Goal: Information Seeking & Learning: Learn about a topic

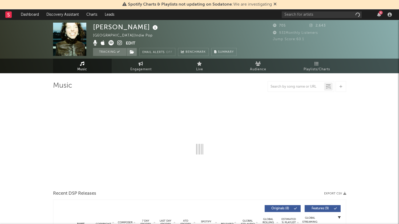
select select "6m"
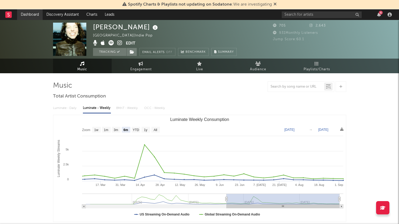
click at [28, 14] on link "Dashboard" at bounding box center [30, 14] width 26 height 11
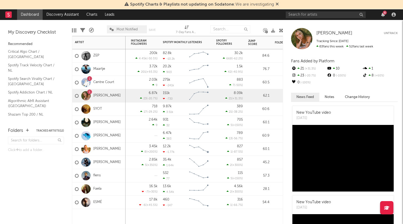
click at [152, 214] on div at bounding box center [144, 217] width 32 height 16
click at [63, 14] on link "Discovery Assistant" at bounding box center [63, 14] width 40 height 11
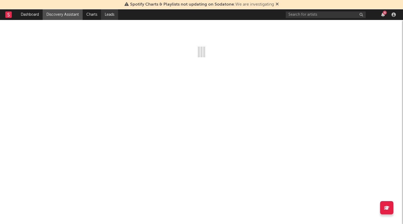
click at [109, 16] on link "Leads" at bounding box center [109, 14] width 17 height 11
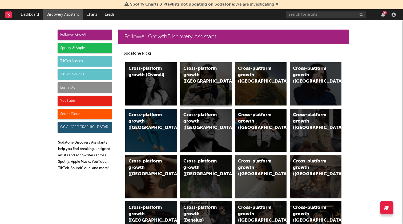
click at [200, 86] on div "Cross-platform growth (UK)" at bounding box center [206, 83] width 52 height 43
click at [208, 80] on div "Cross-platform growth (UK)" at bounding box center [206, 83] width 52 height 43
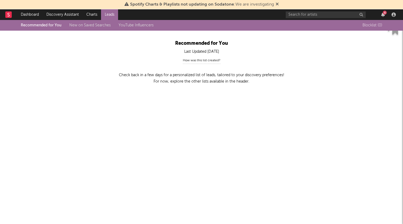
click at [89, 27] on link "New on Saved Searches" at bounding box center [89, 25] width 41 height 4
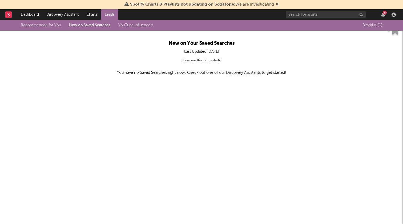
click at [134, 26] on link "YouTube Influencers" at bounding box center [135, 25] width 35 height 4
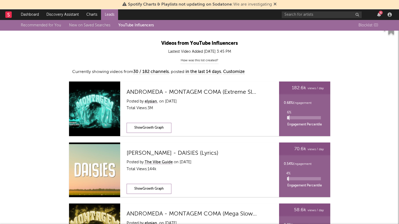
click at [43, 25] on link "Recommended for You" at bounding box center [41, 25] width 40 height 4
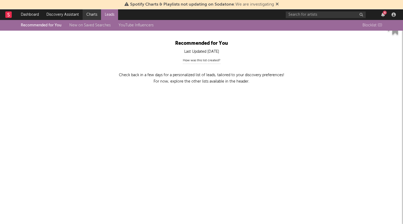
click at [90, 17] on link "Charts" at bounding box center [92, 14] width 18 height 11
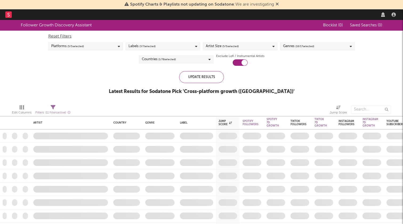
checkbox input "true"
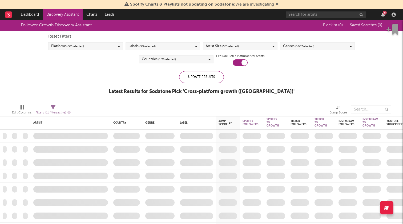
click at [168, 59] on span "( 1 / 78 selected)" at bounding box center [167, 59] width 18 height 6
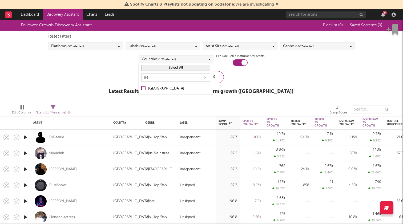
type input "ire"
click at [153, 91] on div "Ireland" at bounding box center [179, 89] width 62 height 6
click at [141, 91] on input "Ireland" at bounding box center [141, 89] width 0 height 6
click at [206, 79] on icon "button" at bounding box center [205, 77] width 3 height 3
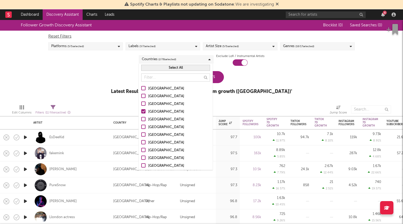
click at [163, 113] on div "United Kingdom" at bounding box center [179, 112] width 62 height 6
click at [141, 113] on input "United Kingdom" at bounding box center [141, 112] width 0 height 6
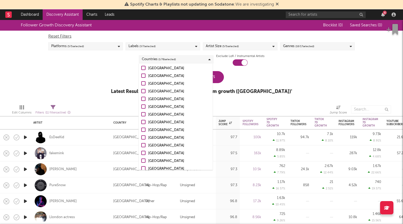
scroll to position [99, 0]
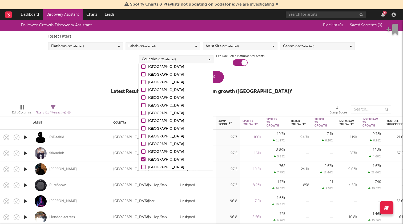
click at [110, 93] on div "Follower Growth Discovery Assistant Blocklist ( 0 ) Saved Searches ( 0 ) Reset …" at bounding box center [201, 60] width 403 height 80
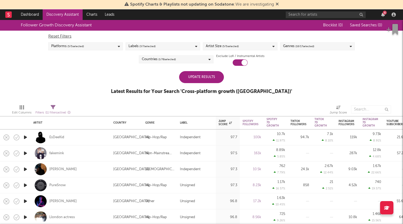
click at [205, 80] on div "Update Results" at bounding box center [201, 77] width 45 height 12
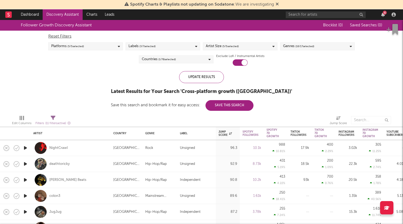
click at [26, 149] on icon "button" at bounding box center [26, 148] width 6 height 7
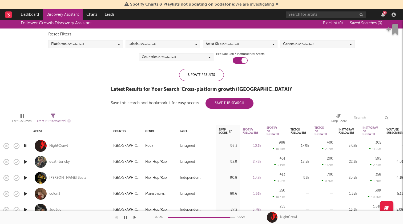
click at [128, 215] on button "button" at bounding box center [125, 217] width 5 height 13
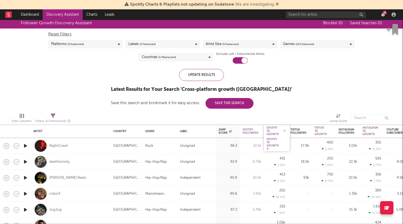
click at [275, 128] on div "Spotify 7D Growth" at bounding box center [273, 131] width 13 height 10
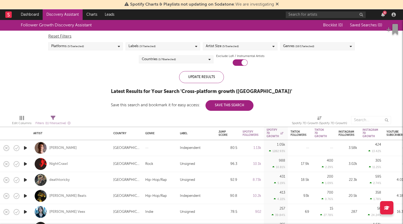
click at [246, 47] on div "Artist Size ( 5 / 5 selected)" at bounding box center [240, 46] width 75 height 8
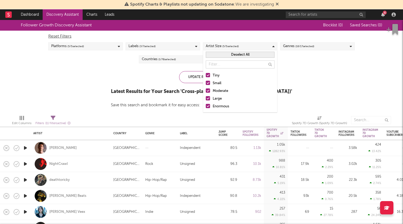
click at [222, 106] on div "Enormous" at bounding box center [244, 106] width 62 height 6
click at [206, 106] on input "Enormous" at bounding box center [206, 106] width 0 height 6
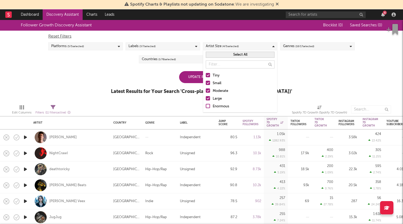
click at [217, 99] on div "Large" at bounding box center [244, 99] width 62 height 6
click at [206, 99] on input "Large" at bounding box center [206, 99] width 0 height 6
click at [191, 80] on div "Update Results" at bounding box center [201, 77] width 45 height 12
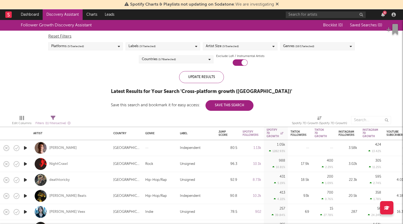
click at [98, 46] on div "Platforms ( 5 / 5 selected)" at bounding box center [85, 46] width 75 height 8
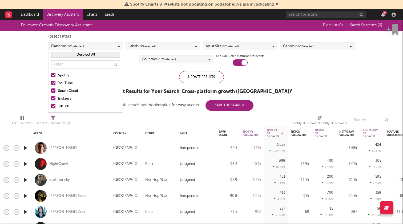
click at [70, 92] on div "SoundCloud" at bounding box center [89, 91] width 62 height 6
click at [51, 92] on input "SoundCloud" at bounding box center [51, 91] width 0 height 6
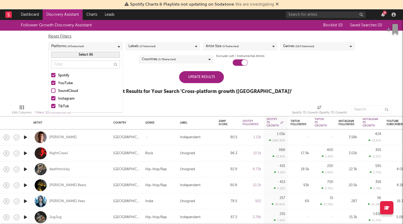
click at [72, 83] on div "YouTube" at bounding box center [89, 83] width 62 height 6
click at [51, 83] on input "YouTube" at bounding box center [51, 83] width 0 height 6
click at [189, 79] on div "Update Results" at bounding box center [201, 77] width 45 height 12
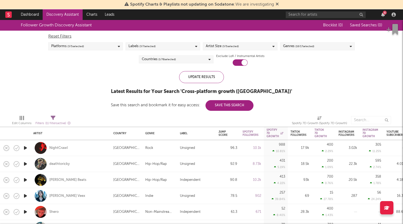
click at [233, 47] on span "( 3 / 5 selected)" at bounding box center [230, 46] width 17 height 6
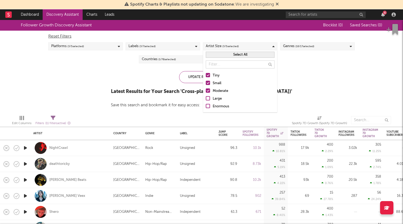
click at [216, 97] on div "Large" at bounding box center [244, 99] width 62 height 6
click at [206, 97] on input "Large" at bounding box center [206, 99] width 0 height 6
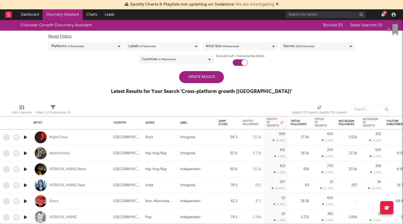
click at [115, 82] on div "Follower Growth Discovery Assistant Blocklist ( 0 ) Saved Searches ( 0 ) Reset …" at bounding box center [201, 60] width 403 height 80
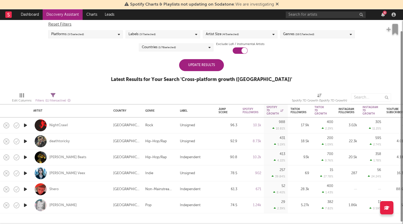
click at [214, 66] on div "Update Results" at bounding box center [201, 65] width 45 height 12
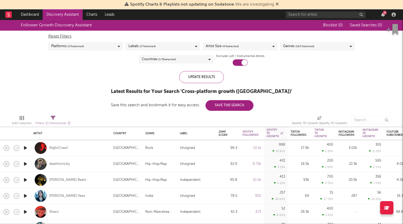
click at [108, 44] on div "Platforms ( 3 / 5 selected)" at bounding box center [85, 46] width 75 height 8
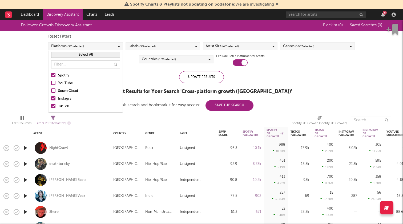
click at [63, 83] on div "YouTube" at bounding box center [89, 83] width 62 height 6
click at [51, 83] on input "YouTube" at bounding box center [51, 83] width 0 height 6
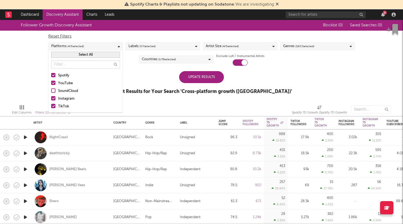
click at [65, 91] on div "SoundCloud" at bounding box center [89, 91] width 62 height 6
click at [51, 91] on input "SoundCloud" at bounding box center [51, 91] width 0 height 6
click at [208, 75] on div "Update Results" at bounding box center [201, 77] width 45 height 12
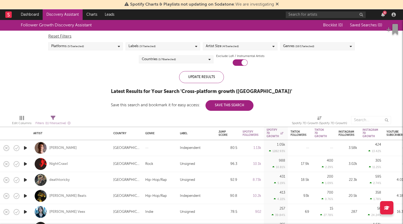
click at [293, 43] on div "Genres ( 16 / 17 selected)" at bounding box center [298, 46] width 31 height 6
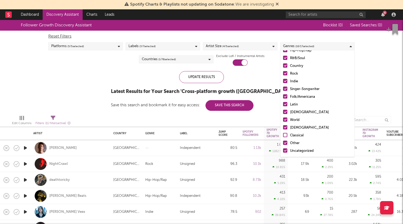
scroll to position [38, 0]
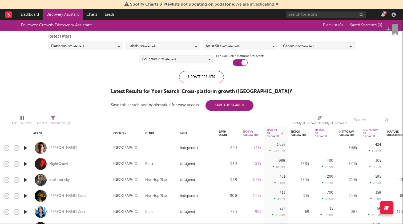
click at [381, 71] on div "Follower Growth Discovery Assistant Blocklist ( 0 ) Saved Searches ( 0 ) Reset …" at bounding box center [201, 65] width 403 height 91
click at [137, 47] on div "Labels ( 3 / 7 selected)" at bounding box center [142, 46] width 27 height 6
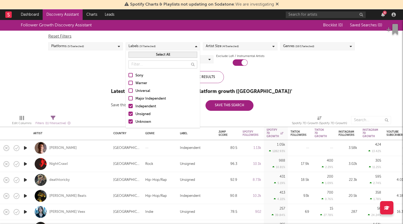
click at [140, 76] on div "Sony" at bounding box center [167, 76] width 62 height 6
click at [129, 76] on input "Sony" at bounding box center [129, 76] width 0 height 6
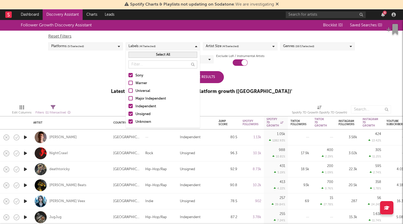
click at [140, 89] on div "Universal" at bounding box center [167, 91] width 62 height 6
click at [129, 89] on input "Universal" at bounding box center [129, 91] width 0 height 6
click at [140, 85] on div "Warner" at bounding box center [167, 83] width 62 height 6
click at [129, 85] on input "Warner" at bounding box center [129, 83] width 0 height 6
click at [139, 97] on div "Major Independent" at bounding box center [167, 99] width 62 height 6
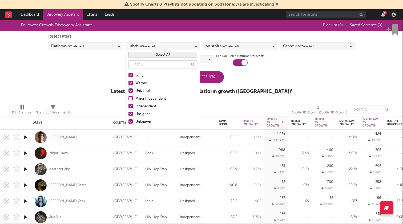
click at [129, 97] on input "Major Independent" at bounding box center [129, 99] width 0 height 6
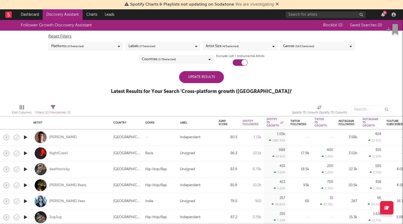
click at [99, 81] on div "Follower Growth Discovery Assistant Blocklist ( 0 ) Saved Searches ( 0 ) Reset …" at bounding box center [201, 60] width 403 height 80
click at [197, 78] on div "Update Results" at bounding box center [201, 77] width 45 height 12
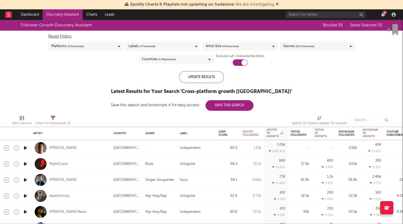
click at [92, 49] on div "Platforms ( 5 / 5 selected)" at bounding box center [85, 46] width 75 height 8
click at [115, 38] on div "Reset Filters" at bounding box center [201, 36] width 307 height 6
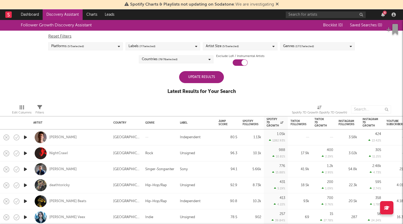
click at [248, 48] on div "Artist Size ( 5 / 5 selected)" at bounding box center [240, 46] width 75 height 8
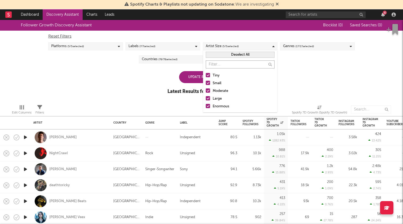
click at [317, 66] on div "Follower Growth Discovery Assistant Blocklist ( 0 ) Saved Searches ( 0 ) Reset …" at bounding box center [201, 60] width 403 height 80
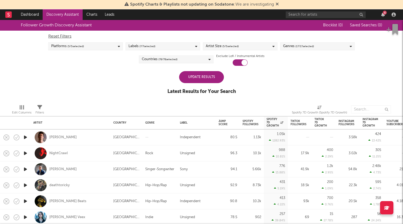
click at [308, 47] on span "( 17 / 17 selected)" at bounding box center [305, 46] width 19 height 6
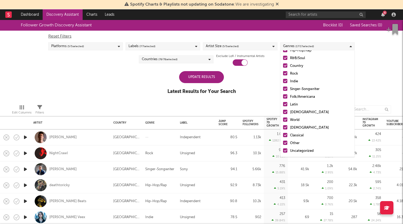
click at [295, 135] on div "Classical" at bounding box center [321, 136] width 62 height 6
click at [283, 135] on input "Classical" at bounding box center [283, 136] width 0 height 6
click at [144, 84] on div "Follower Growth Discovery Assistant Blocklist ( 0 ) Saved Searches ( 0 ) Reset …" at bounding box center [201, 60] width 403 height 80
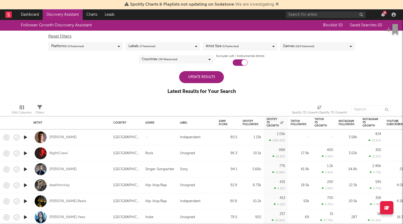
click at [194, 78] on div "Update Results" at bounding box center [201, 77] width 45 height 12
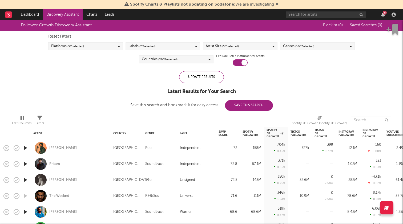
click at [163, 60] on span "( 78 / 78 selected)" at bounding box center [167, 59] width 19 height 6
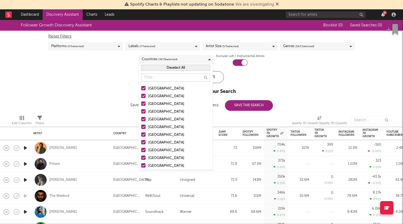
click at [165, 70] on button "Deselect All" at bounding box center [175, 68] width 69 height 6
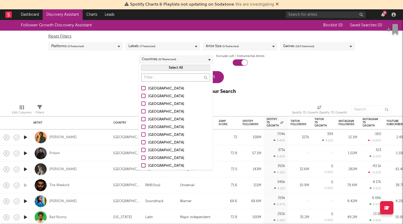
click at [164, 76] on input "text" at bounding box center [175, 78] width 69 height 8
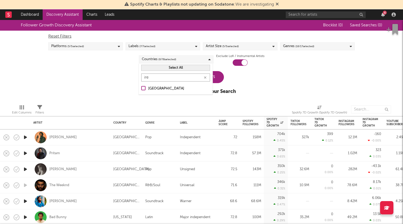
type input "ire"
click at [161, 91] on div "Ireland" at bounding box center [179, 89] width 62 height 6
click at [141, 91] on input "Ireland" at bounding box center [141, 89] width 0 height 6
click at [114, 86] on div "Follower Growth Discovery Assistant Blocklist ( 0 ) Saved Searches ( 0 ) Reset …" at bounding box center [201, 60] width 403 height 80
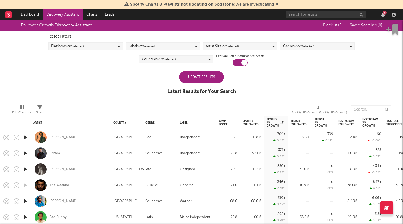
click at [197, 83] on div "Update Results Latest Results for Your Search" at bounding box center [202, 85] width 69 height 29
click at [191, 79] on div "Update Results" at bounding box center [201, 77] width 45 height 12
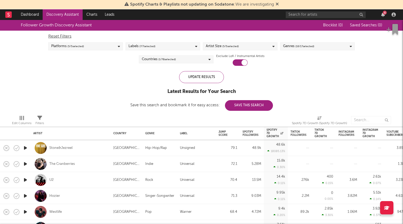
click at [234, 46] on span "( 5 / 5 selected)" at bounding box center [230, 46] width 17 height 6
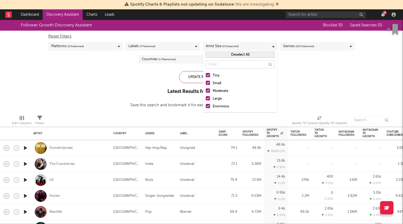
click at [217, 108] on div "Enormous" at bounding box center [244, 106] width 62 height 6
click at [206, 108] on input "Enormous" at bounding box center [206, 106] width 0 height 6
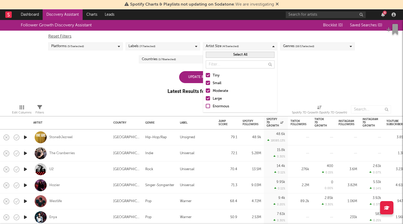
click at [140, 97] on div "Follower Growth Discovery Assistant Blocklist ( 0 ) Saved Searches ( 0 ) Reset …" at bounding box center [201, 60] width 403 height 80
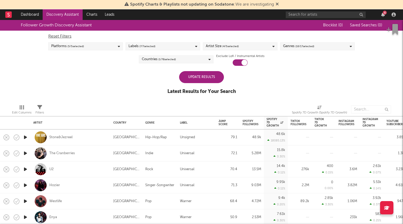
click at [188, 81] on div "Update Results" at bounding box center [201, 77] width 45 height 12
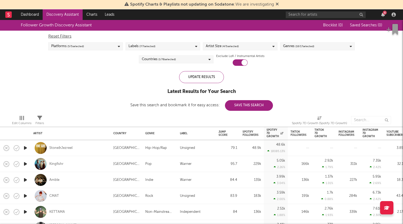
click at [241, 47] on div "Artist Size ( 4 / 5 selected)" at bounding box center [240, 46] width 75 height 8
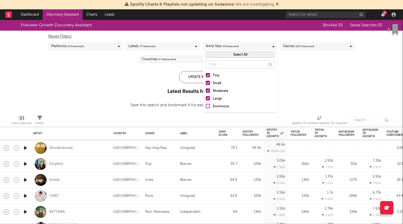
click at [218, 98] on div "Large" at bounding box center [244, 99] width 62 height 6
click at [206, 98] on input "Large" at bounding box center [206, 99] width 0 height 6
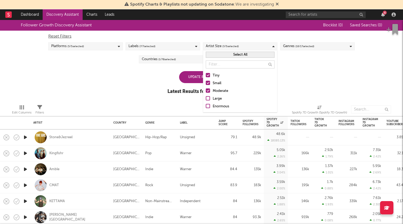
click at [165, 86] on div "Follower Growth Discovery Assistant Blocklist ( 0 ) Saved Searches ( 0 ) Reset …" at bounding box center [201, 60] width 403 height 80
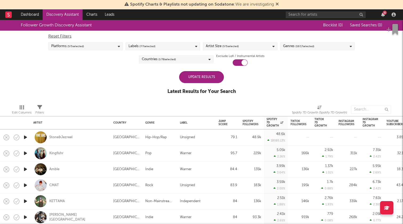
click at [201, 71] on div "Follower Growth Discovery Assistant Blocklist ( 0 ) Saved Searches ( 0 ) Reset …" at bounding box center [201, 60] width 403 height 80
click at [198, 75] on div "Update Results" at bounding box center [201, 77] width 45 height 12
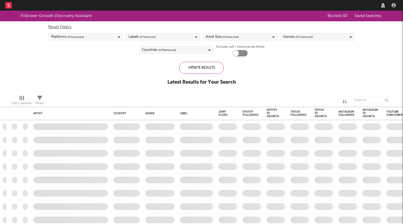
checkbox input "true"
